Goal: Transaction & Acquisition: Book appointment/travel/reservation

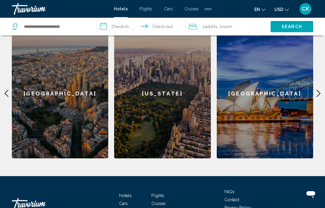
scroll to position [197, 0]
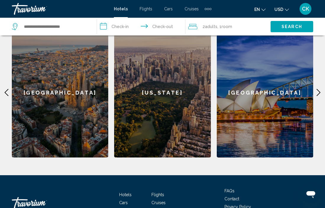
click at [76, 118] on div "[GEOGRAPHIC_DATA]" at bounding box center [60, 93] width 96 height 130
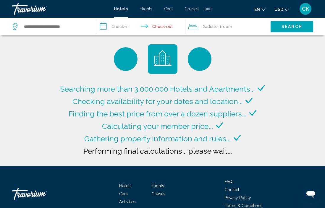
type input "**********"
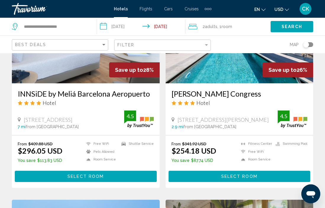
scroll to position [304, 0]
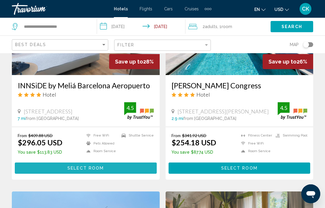
click at [88, 169] on span "Select Room" at bounding box center [85, 168] width 36 height 5
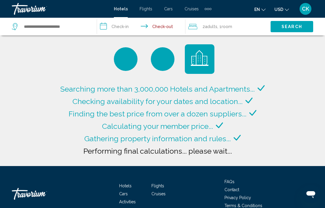
type input "**********"
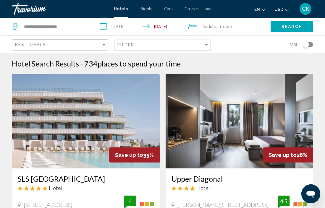
click at [306, 13] on div "CK" at bounding box center [305, 9] width 12 height 12
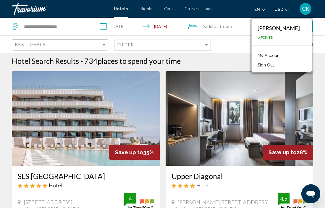
scroll to position [17, 0]
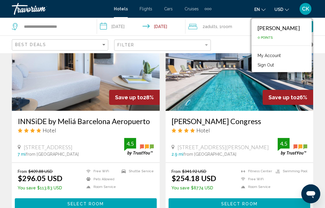
scroll to position [271, 0]
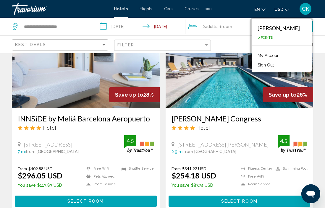
click at [192, 11] on span "Cruises" at bounding box center [191, 9] width 14 height 5
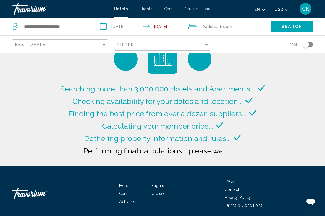
type input "**********"
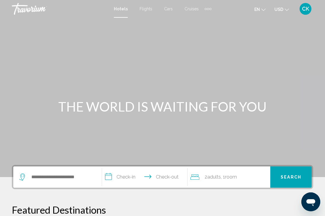
click at [305, 9] on span "CK" at bounding box center [305, 9] width 7 height 6
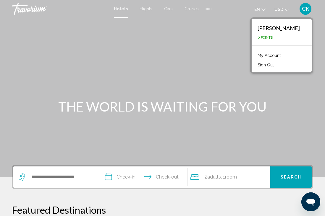
click at [306, 7] on span "CK" at bounding box center [305, 9] width 7 height 6
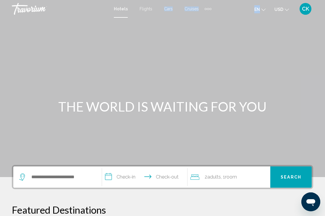
drag, startPoint x: 241, startPoint y: 15, endPoint x: 152, endPoint y: 14, distance: 89.3
click at [154, 14] on div "Hotels Flights Cars Cruises Activities Hotels Flights Cars Cruises Activities e…" at bounding box center [162, 9] width 325 height 12
click at [144, 9] on span "Flights" at bounding box center [146, 9] width 13 height 5
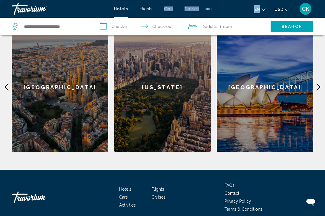
scroll to position [161, 0]
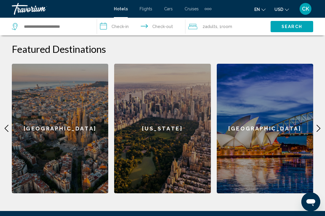
click at [316, 126] on icon "Main content" at bounding box center [318, 128] width 7 height 7
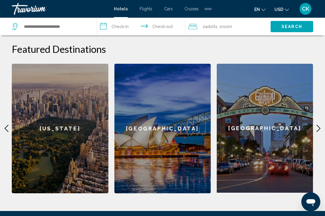
click at [208, 9] on div "Extra navigation items" at bounding box center [208, 9] width 2 height 2
click at [192, 9] on span "Cruises" at bounding box center [191, 9] width 14 height 5
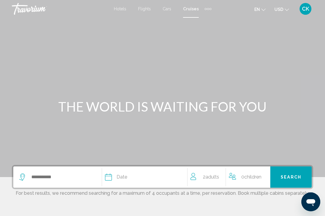
click at [169, 9] on span "Cars" at bounding box center [167, 9] width 9 height 5
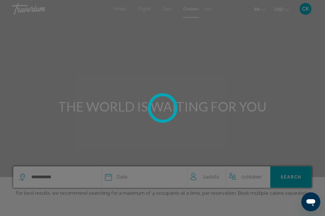
click at [143, 9] on div "Skip to main content Hotels Flights Cars Cruises Activities Hotels Flights Cars…" at bounding box center [162, 108] width 325 height 216
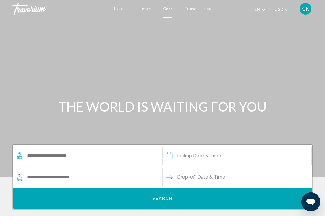
click at [120, 8] on span "Hotels" at bounding box center [120, 9] width 12 height 5
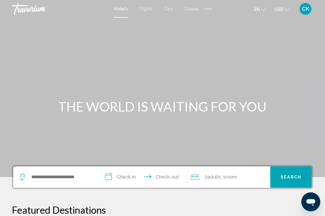
click at [305, 8] on span "CK" at bounding box center [305, 9] width 7 height 6
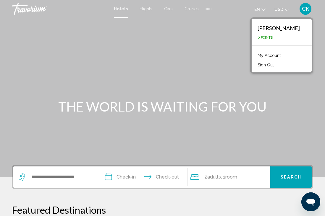
click at [281, 55] on link "My Account" at bounding box center [269, 56] width 29 height 8
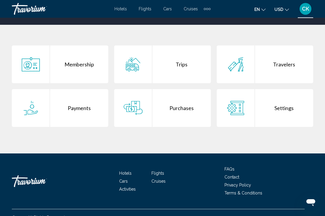
scroll to position [108, 0]
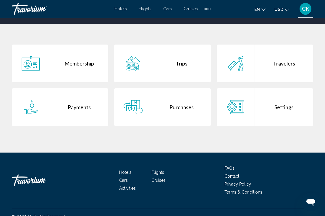
click at [185, 69] on div "Trips" at bounding box center [181, 64] width 58 height 38
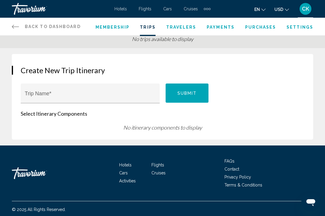
scroll to position [34, 0]
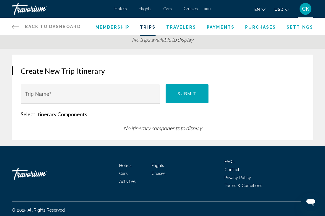
click at [174, 28] on span "Travelers" at bounding box center [181, 27] width 30 height 5
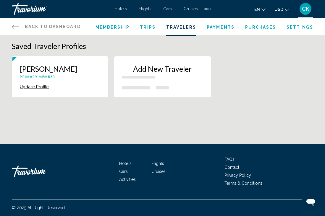
click at [228, 30] on li "Payments" at bounding box center [221, 26] width 28 height 7
click at [258, 28] on span "Purchases" at bounding box center [260, 27] width 31 height 5
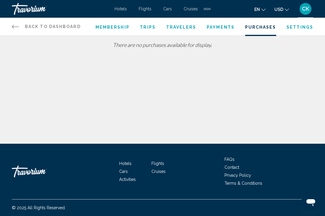
click at [21, 26] on link "Back to Dashboard Dashboard" at bounding box center [46, 27] width 69 height 18
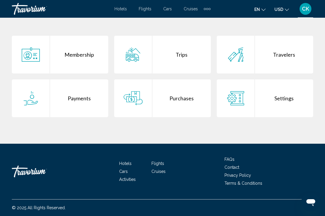
scroll to position [117, 0]
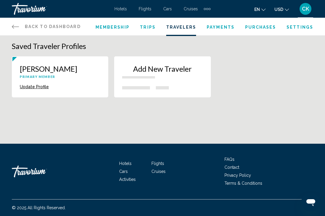
click at [256, 27] on span "Purchases" at bounding box center [260, 27] width 31 height 5
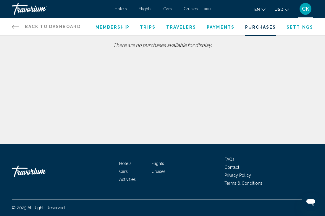
click at [126, 9] on span "Hotels" at bounding box center [120, 9] width 12 height 5
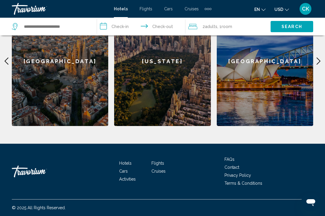
scroll to position [229, 0]
click at [129, 179] on span "Activities" at bounding box center [127, 179] width 17 height 5
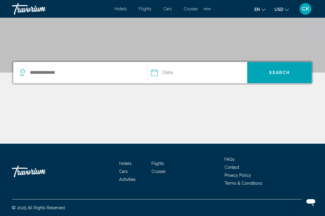
scroll to position [105, 0]
click at [156, 164] on span "Flights" at bounding box center [157, 163] width 13 height 5
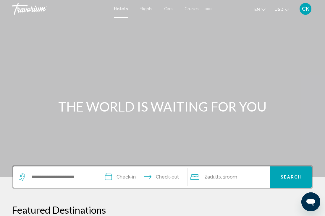
click at [301, 10] on div "CK" at bounding box center [305, 9] width 12 height 12
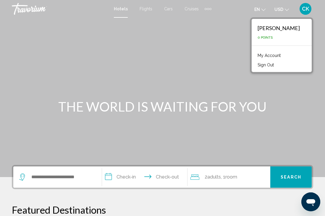
click at [283, 56] on link "My Account" at bounding box center [269, 56] width 29 height 8
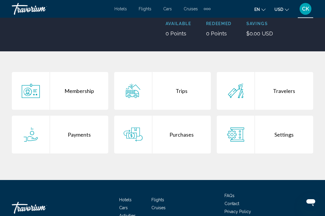
scroll to position [103, 0]
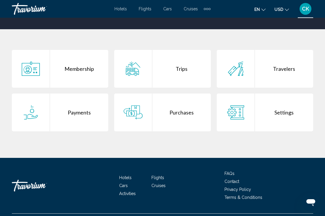
click at [73, 69] on div "Membership" at bounding box center [79, 69] width 58 height 38
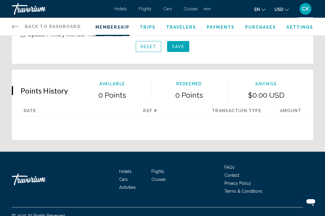
scroll to position [393, 0]
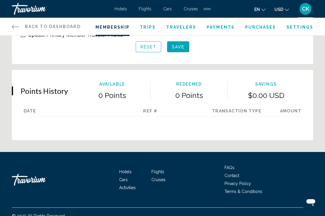
click at [152, 29] on span "Trips" at bounding box center [148, 27] width 16 height 5
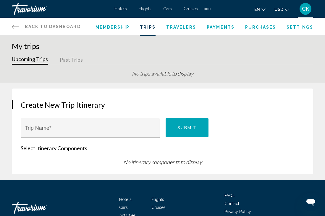
click at [273, 26] on span "Purchases" at bounding box center [260, 27] width 31 height 5
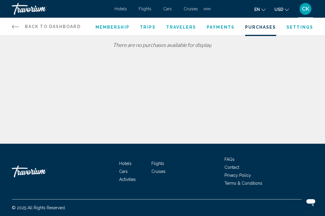
click at [216, 29] on span "Payments" at bounding box center [221, 27] width 28 height 5
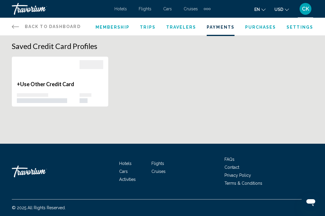
click at [188, 27] on span "Travelers" at bounding box center [181, 27] width 30 height 5
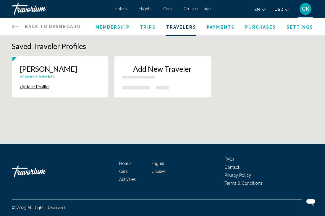
click at [66, 25] on span "Back to Dashboard" at bounding box center [53, 26] width 56 height 5
click at [189, 10] on span "Cruises" at bounding box center [191, 9] width 14 height 5
